Goal: Task Accomplishment & Management: Use online tool/utility

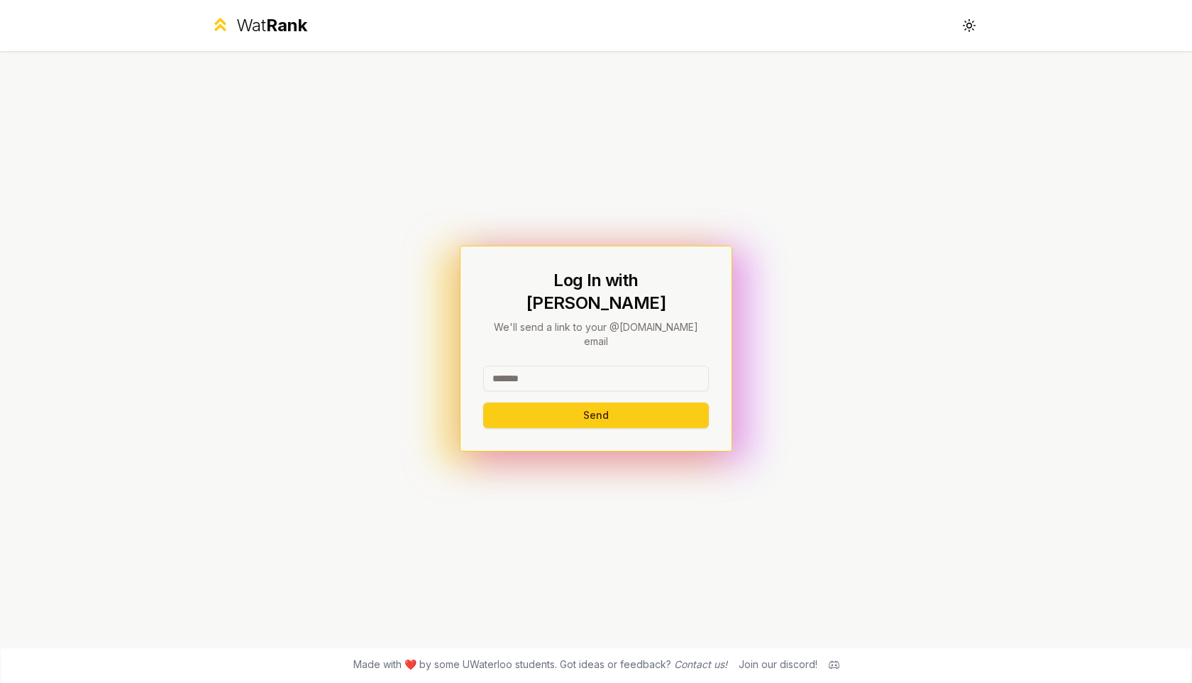
click at [625, 366] on input at bounding box center [596, 378] width 226 height 26
type input "********"
click at [524, 402] on button "Send" at bounding box center [596, 415] width 226 height 26
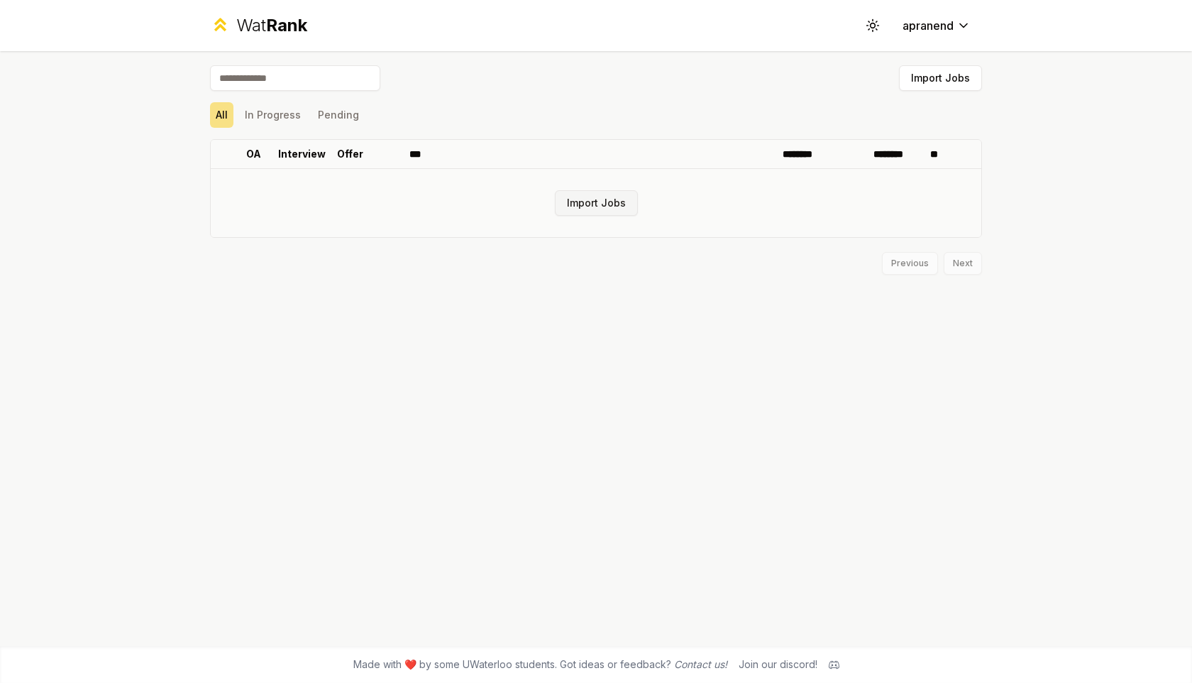
click at [614, 209] on button "Import Jobs" at bounding box center [596, 203] width 83 height 26
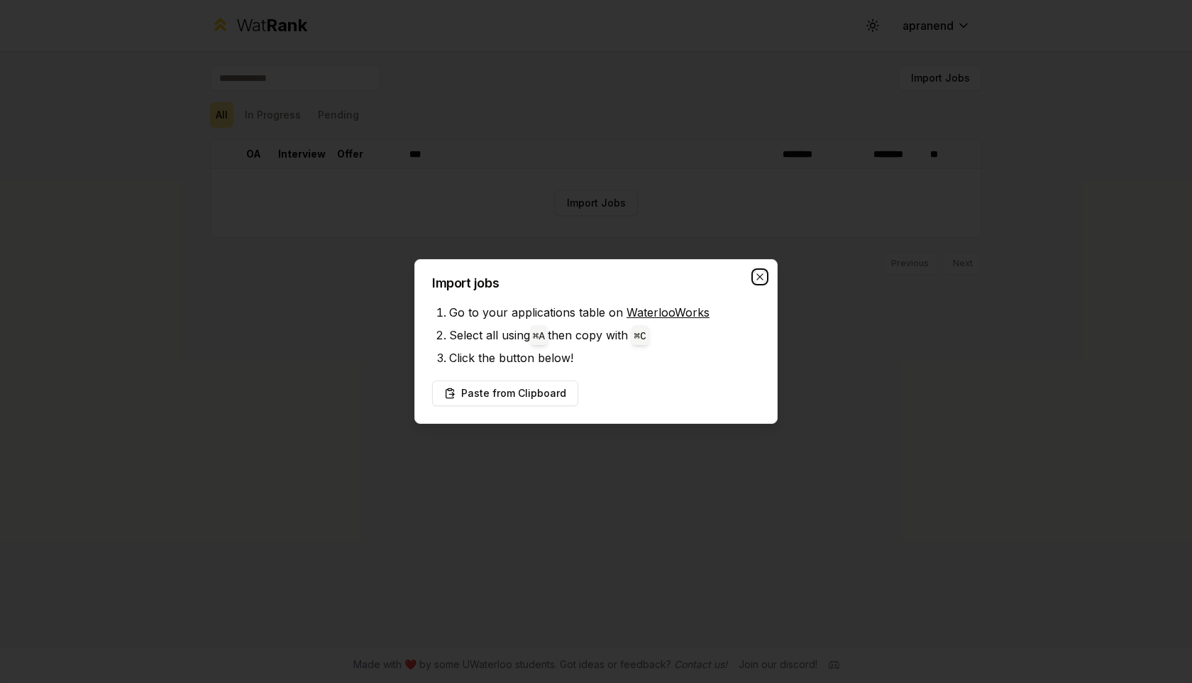
click at [759, 277] on icon "button" at bounding box center [760, 276] width 6 height 6
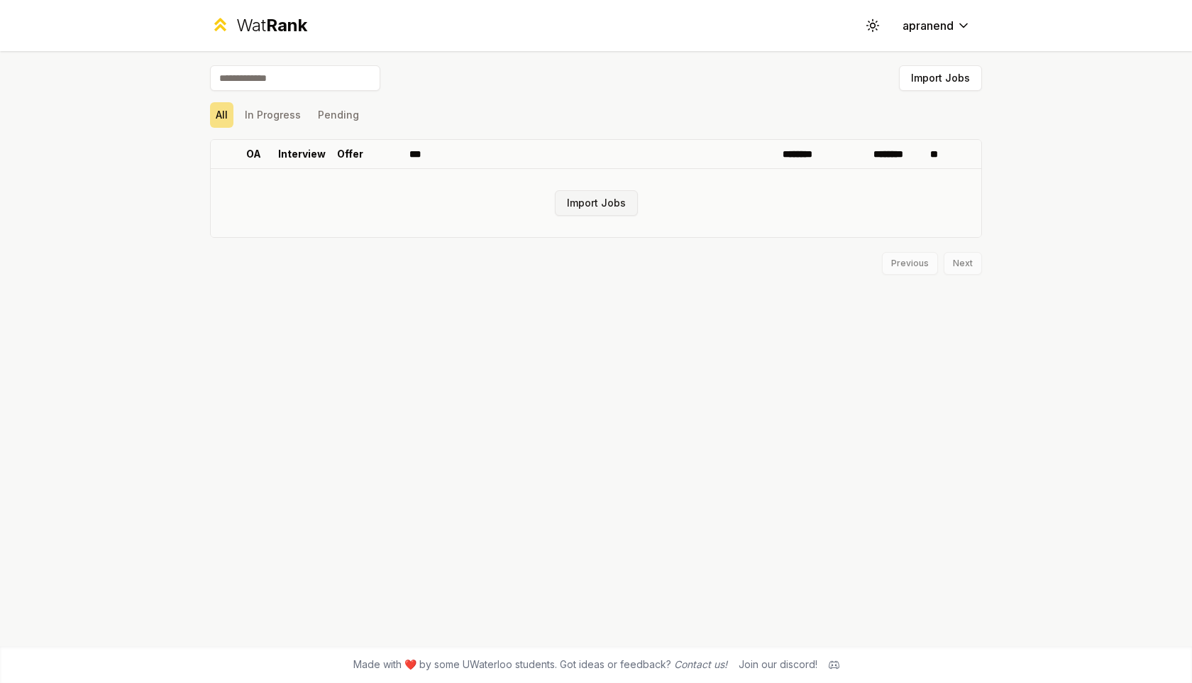
click at [586, 200] on button "Import Jobs" at bounding box center [596, 203] width 83 height 26
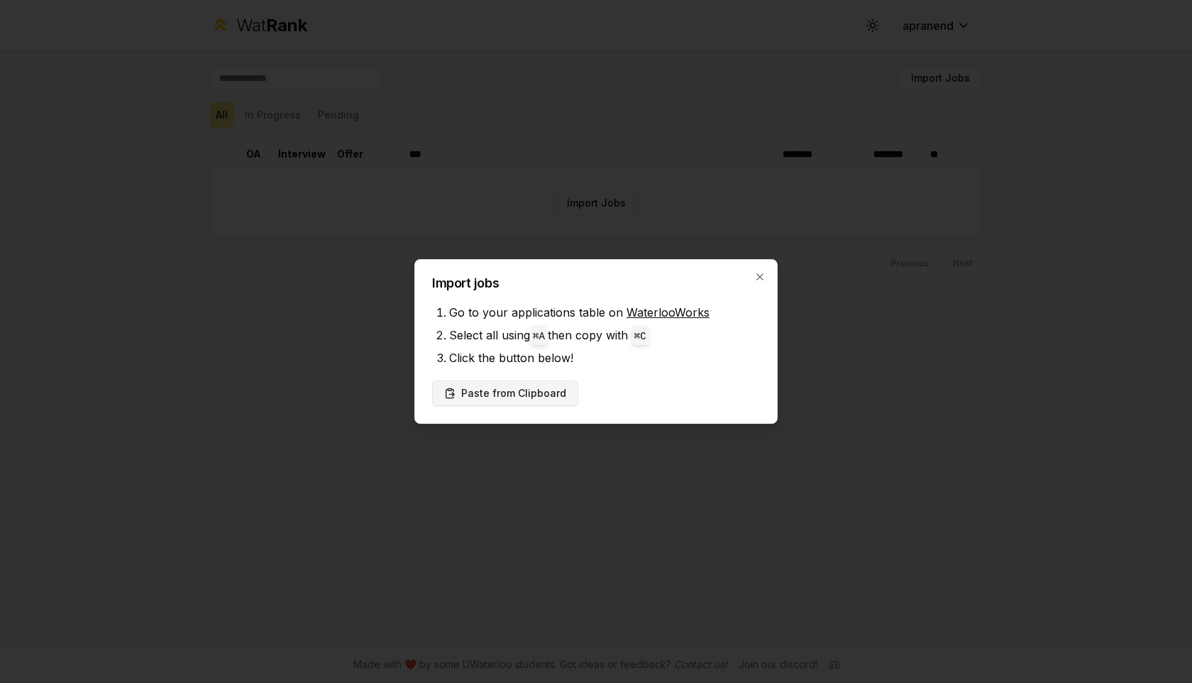
click at [534, 389] on button "Paste from Clipboard" at bounding box center [505, 393] width 146 height 26
click at [759, 276] on icon "button" at bounding box center [759, 276] width 11 height 11
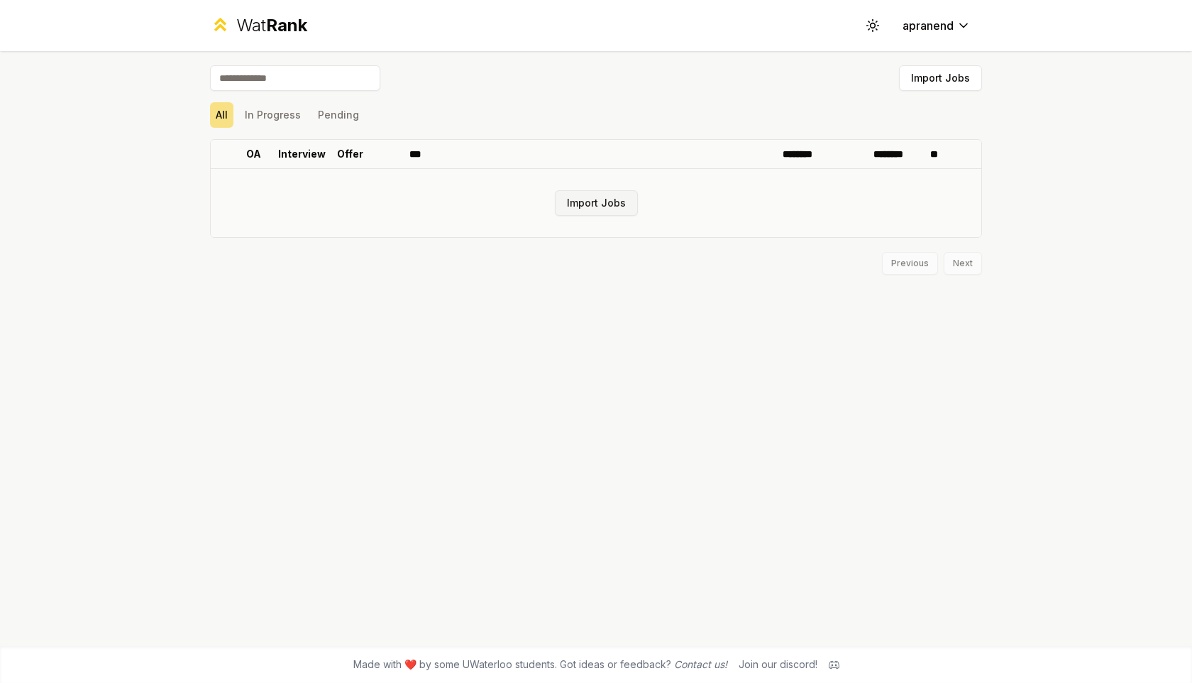
click at [625, 204] on button "Import Jobs" at bounding box center [596, 203] width 83 height 26
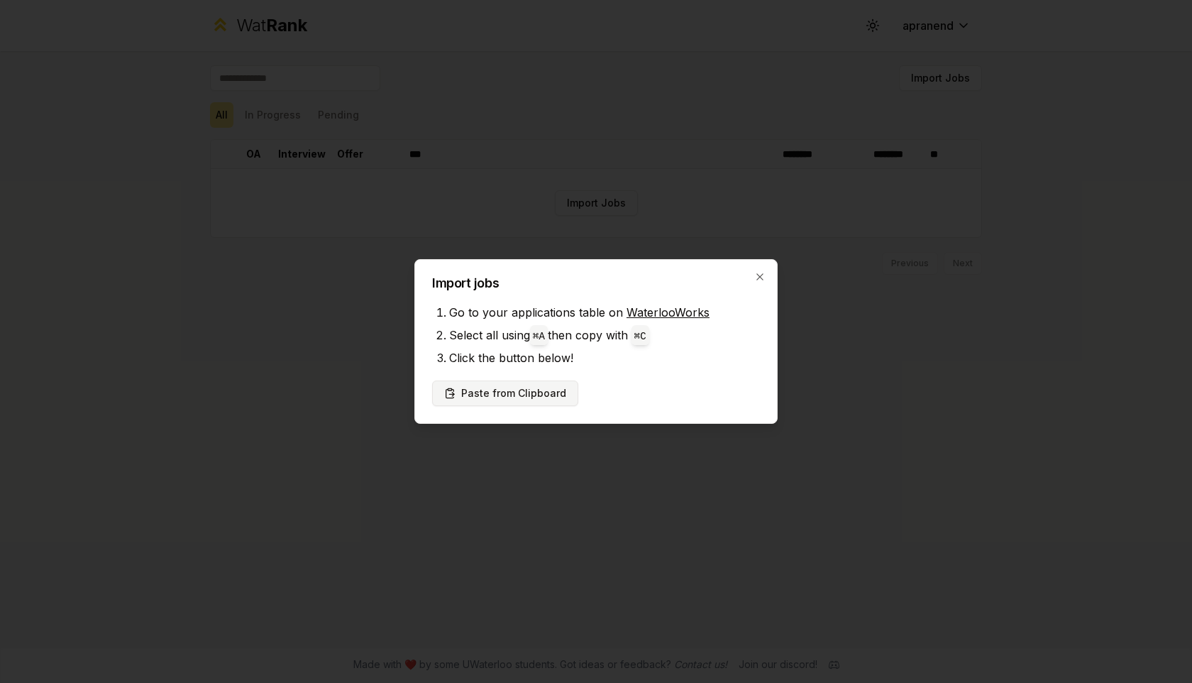
click at [501, 384] on button "Paste from Clipboard" at bounding box center [505, 393] width 146 height 26
click at [609, 233] on div at bounding box center [596, 341] width 1192 height 683
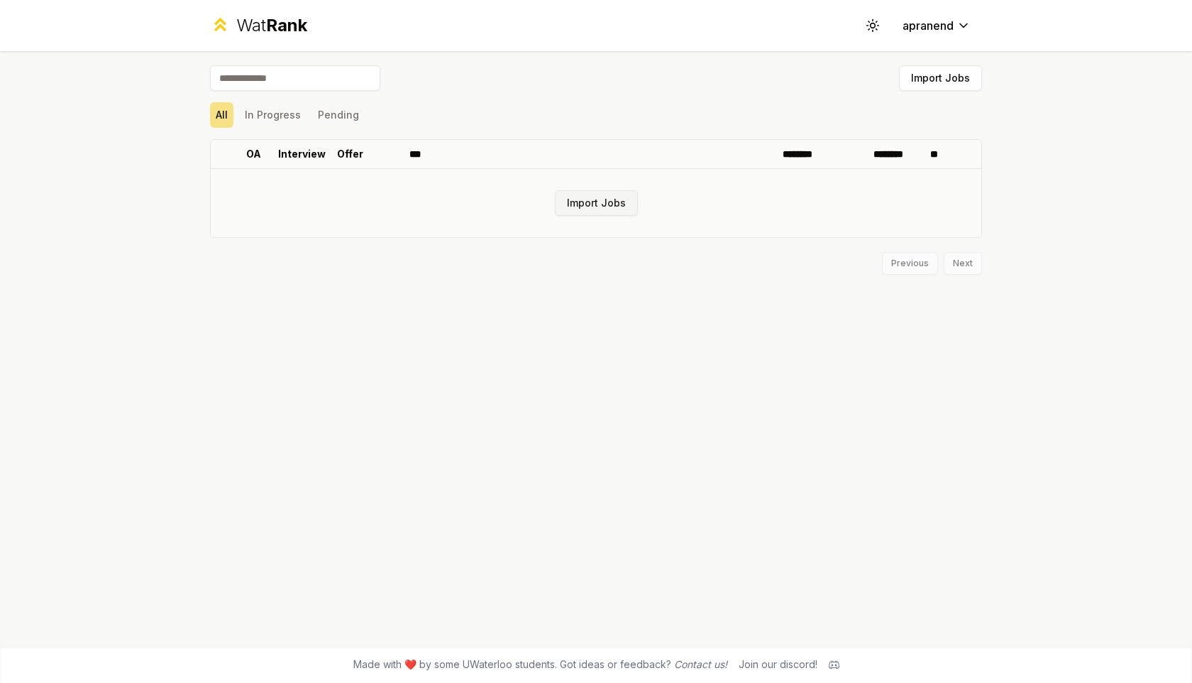
click at [602, 209] on button "Import Jobs" at bounding box center [596, 203] width 83 height 26
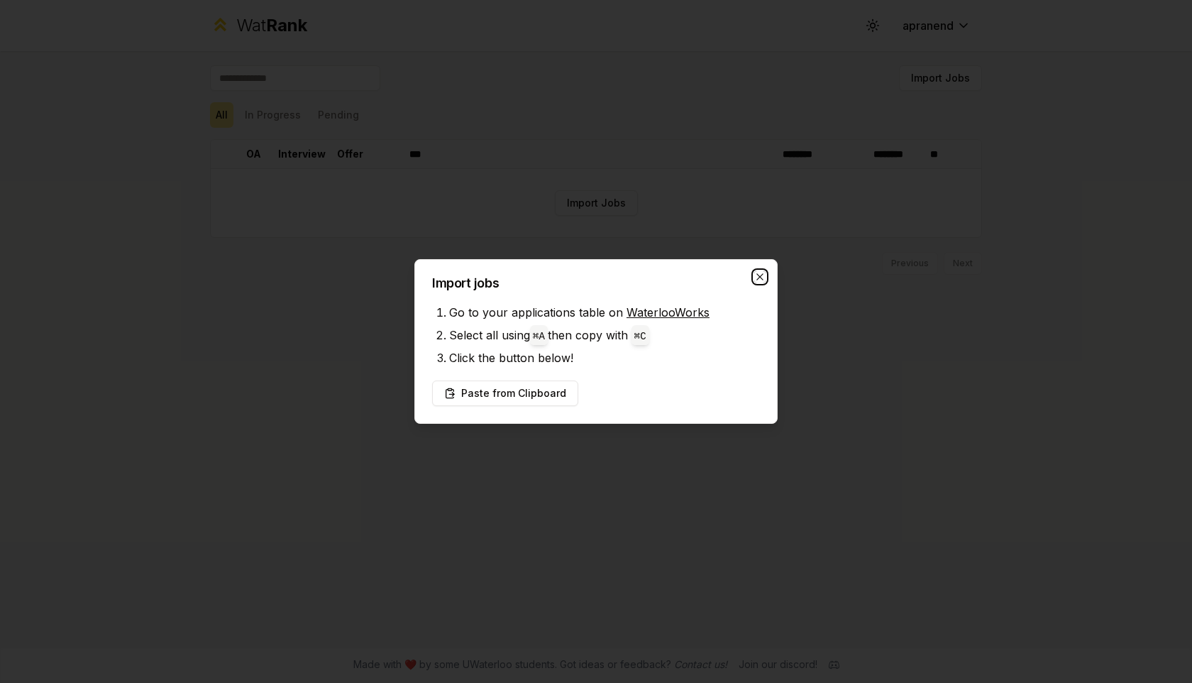
click at [760, 275] on icon "button" at bounding box center [759, 276] width 11 height 11
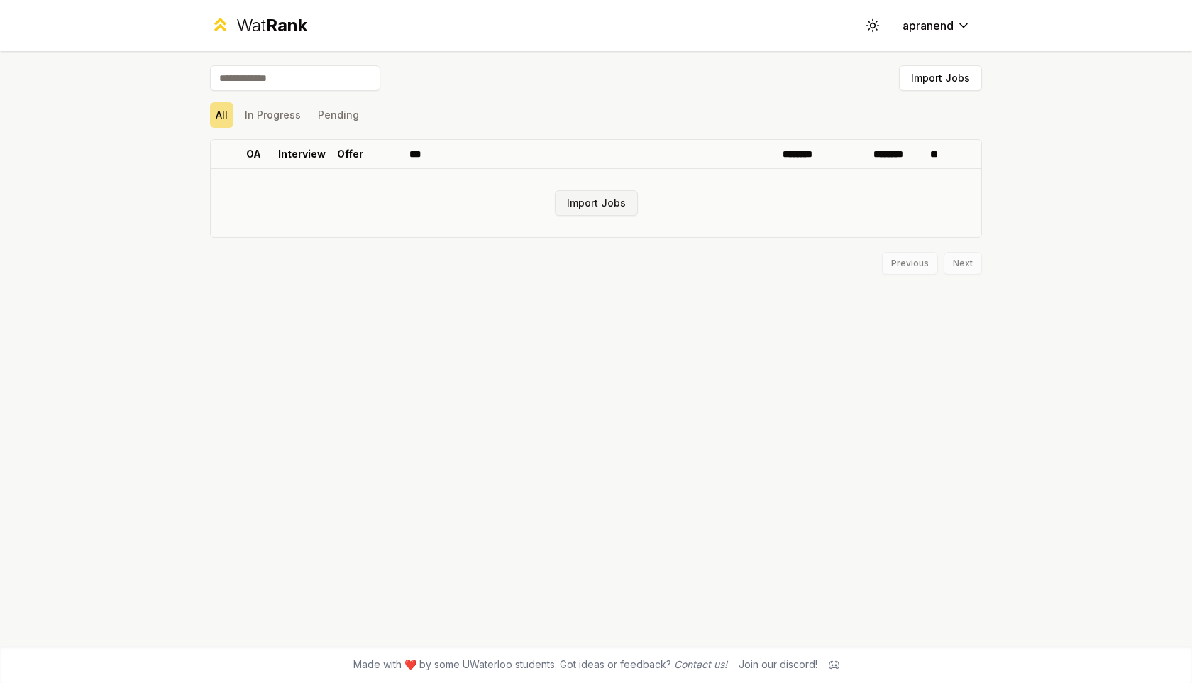
click at [613, 197] on button "Import Jobs" at bounding box center [596, 203] width 83 height 26
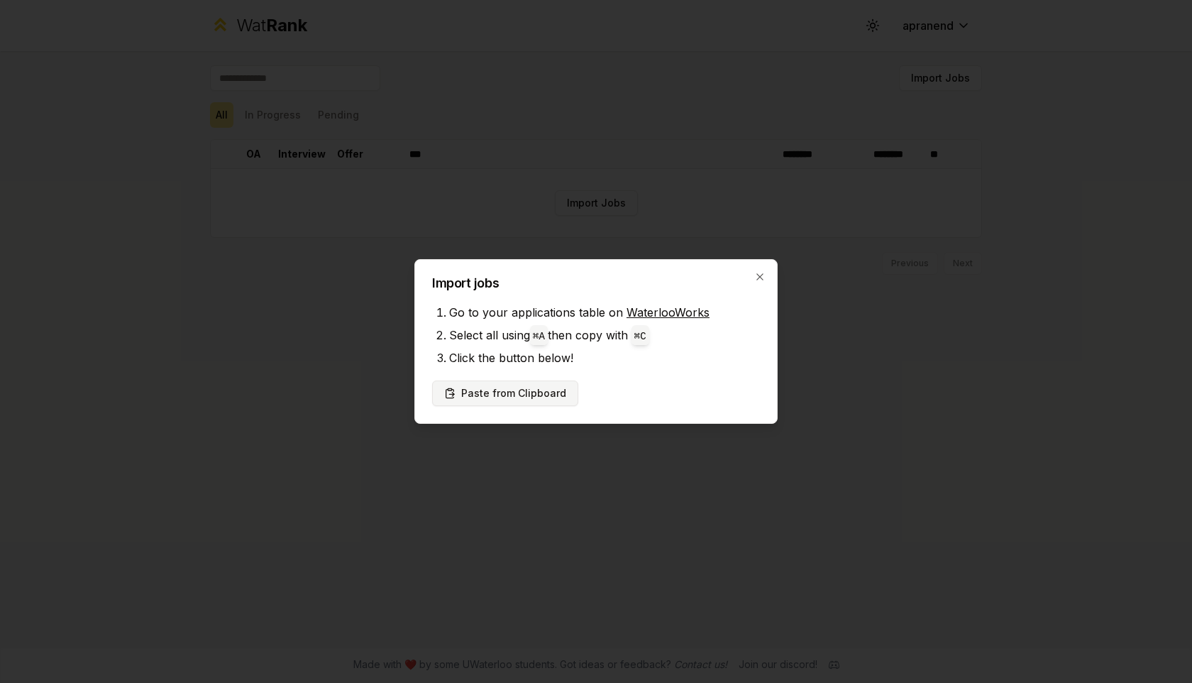
click at [508, 396] on button "Paste from Clipboard" at bounding box center [505, 393] width 146 height 26
click at [524, 388] on button "Paste from Clipboard" at bounding box center [505, 393] width 146 height 26
click at [522, 390] on button "Paste from Clipboard" at bounding box center [505, 393] width 146 height 26
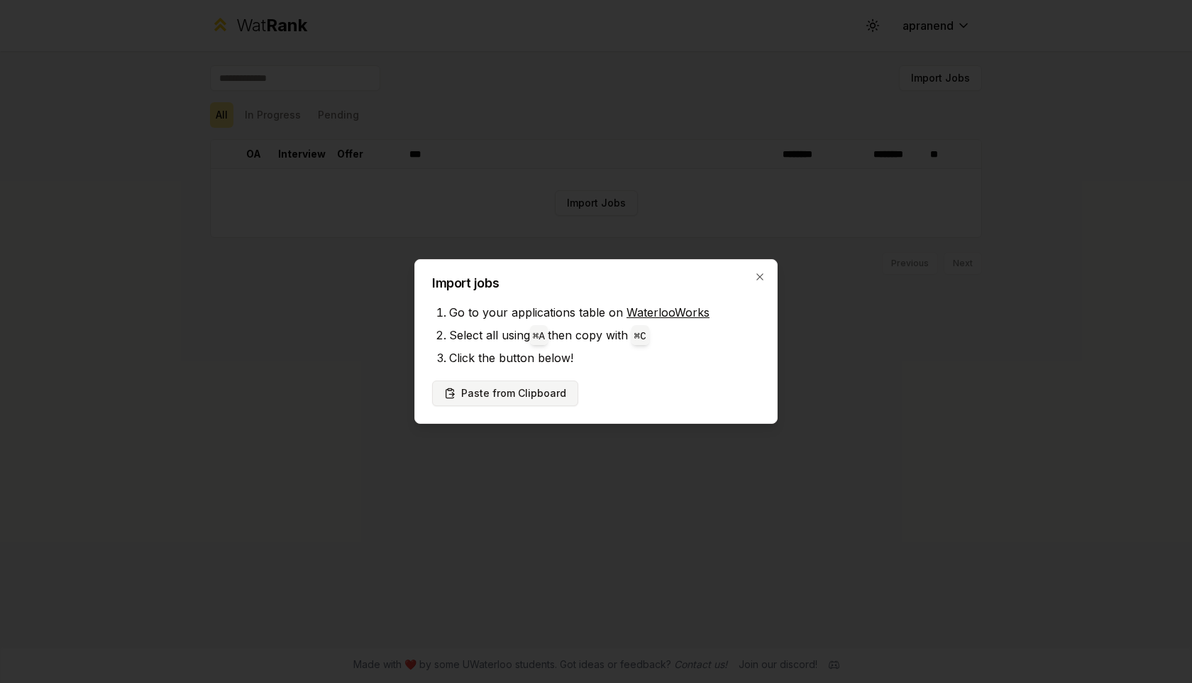
click at [522, 390] on button "Paste from Clipboard" at bounding box center [505, 393] width 146 height 26
click at [529, 383] on button "Paste from Clipboard" at bounding box center [505, 393] width 146 height 26
click at [634, 470] on div at bounding box center [596, 341] width 1192 height 683
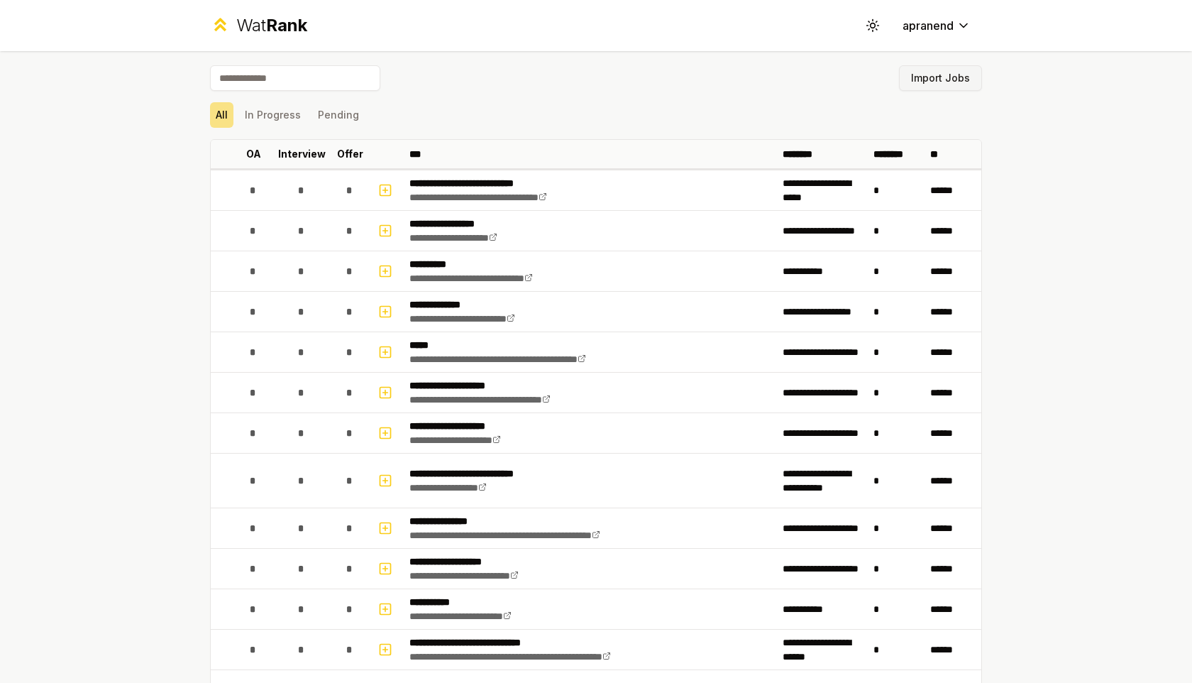
click at [925, 72] on button "Import Jobs" at bounding box center [940, 78] width 83 height 26
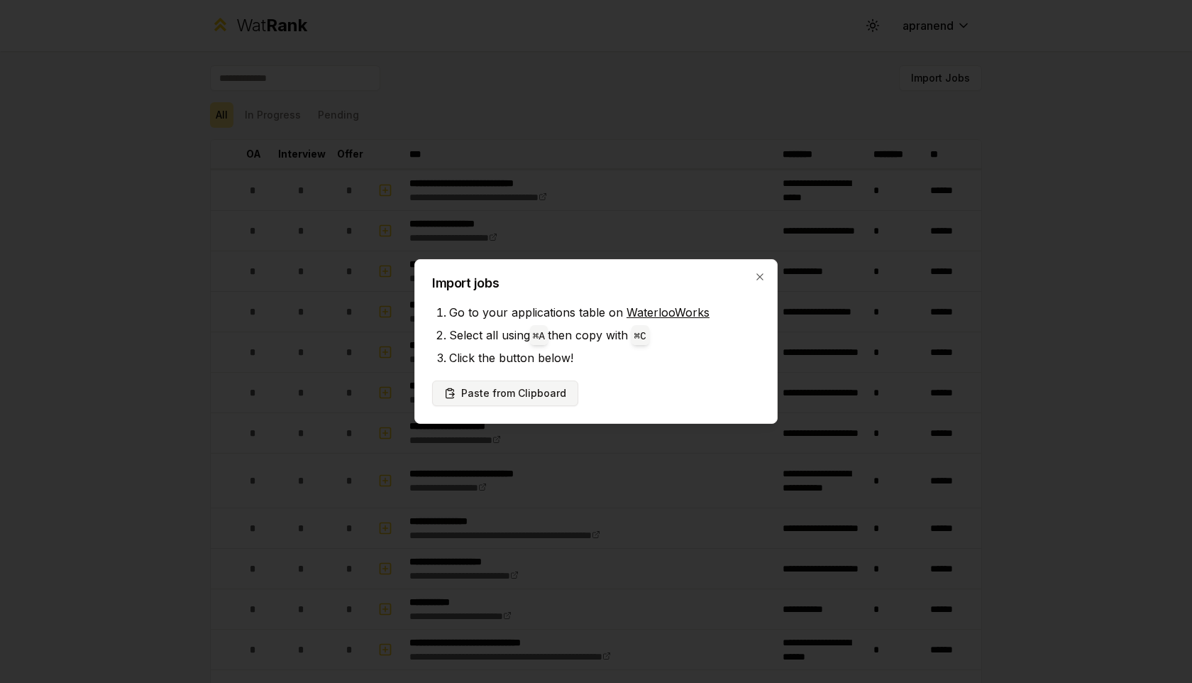
click at [502, 400] on button "Paste from Clipboard" at bounding box center [505, 393] width 146 height 26
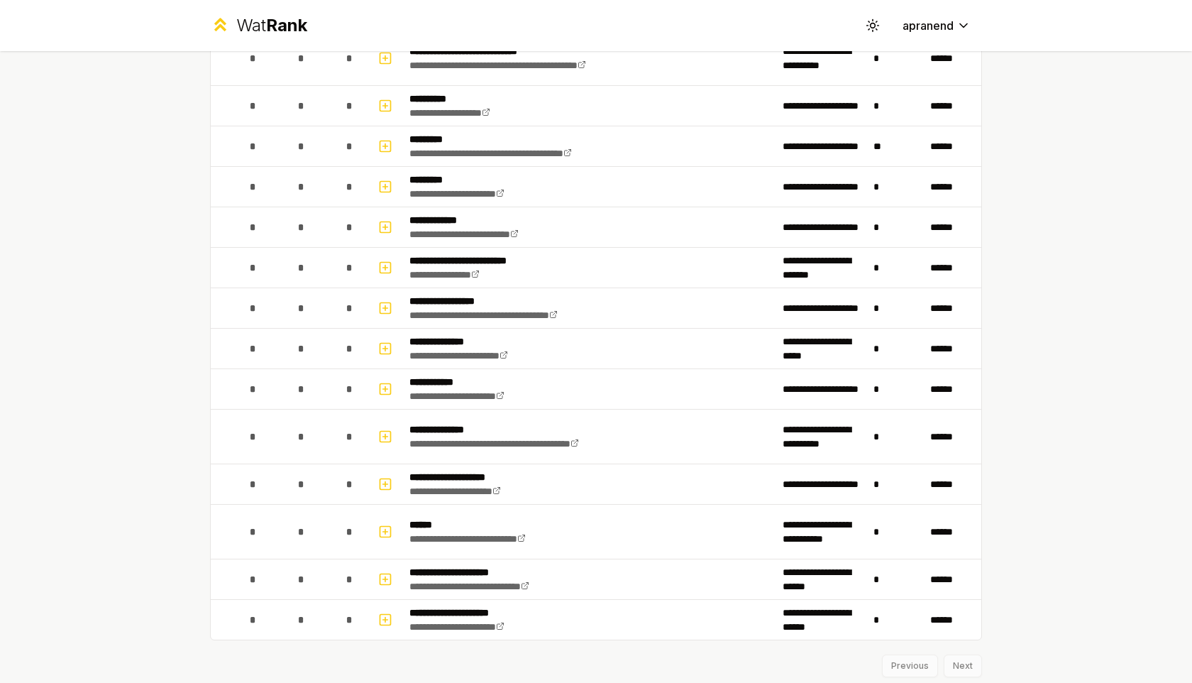
scroll to position [1882, 0]
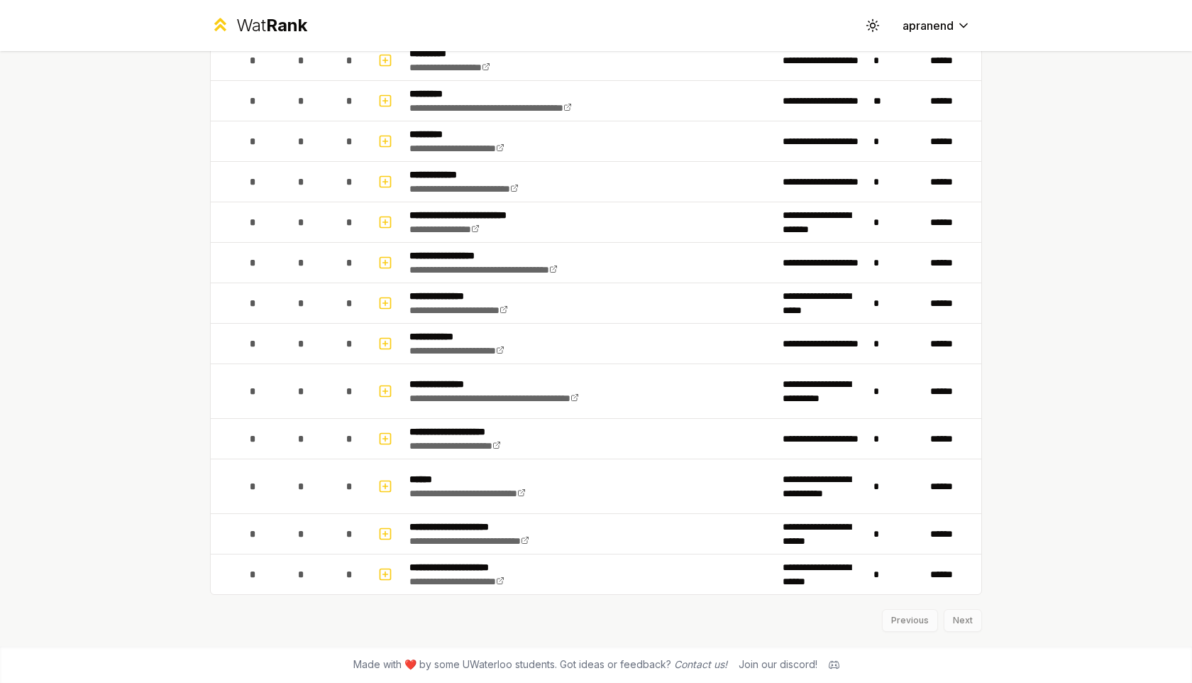
click at [966, 626] on div "Previous Next" at bounding box center [596, 613] width 772 height 37
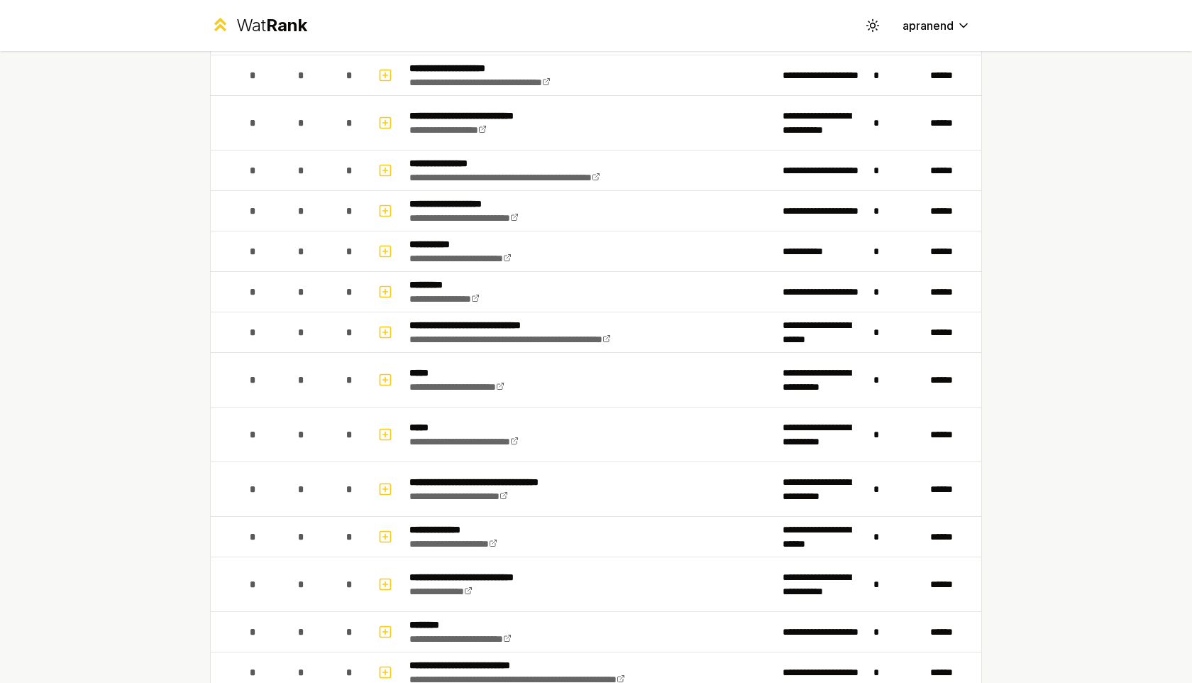
scroll to position [0, 0]
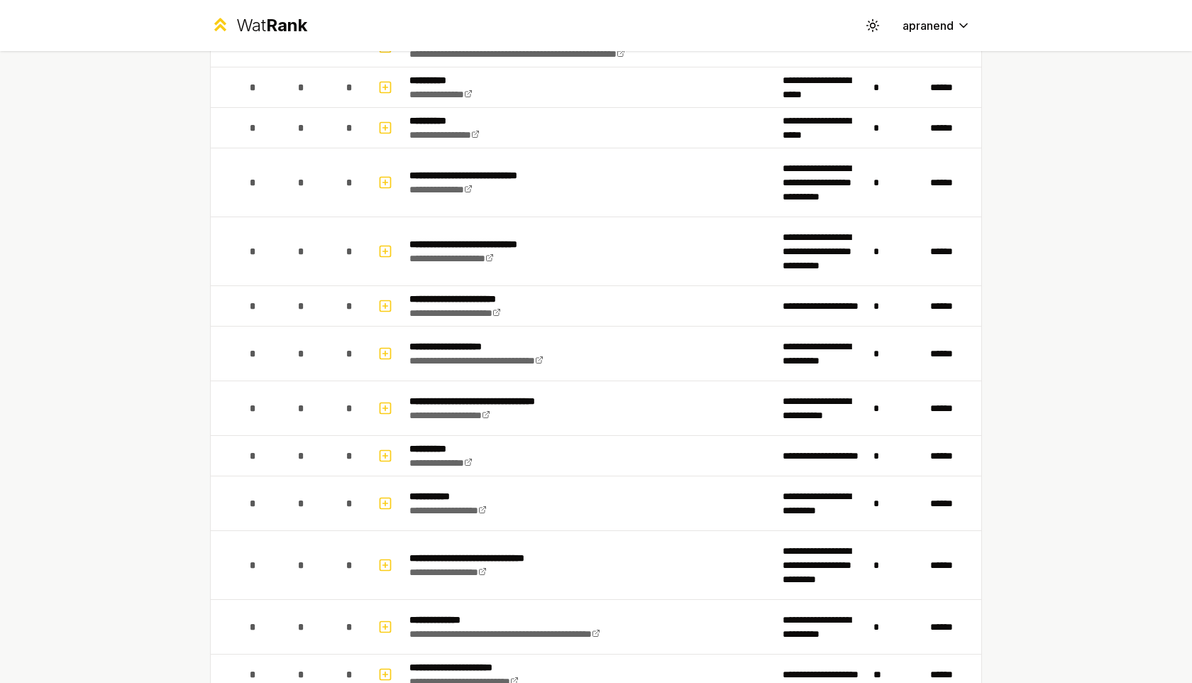
scroll to position [1882, 0]
